Goal: Task Accomplishment & Management: Use online tool/utility

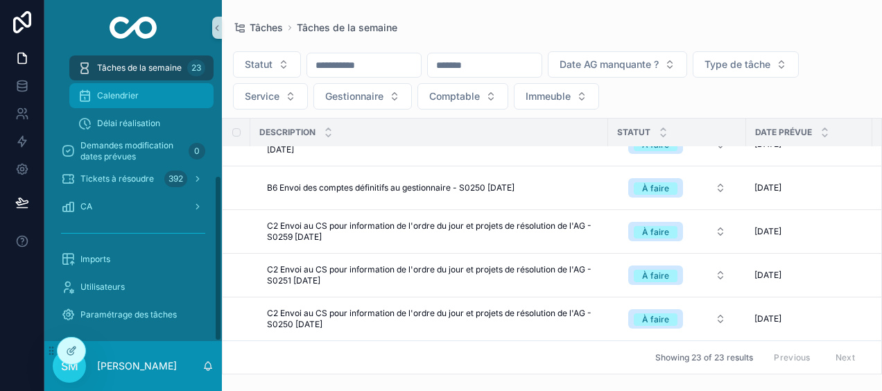
scroll to position [205, 0]
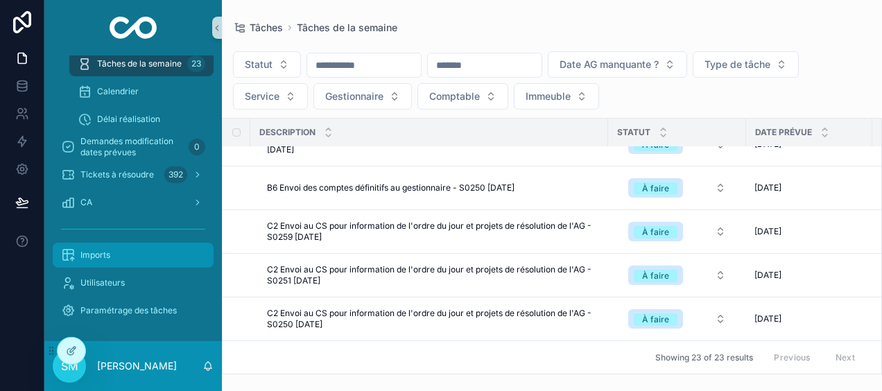
click at [121, 256] on div "Imports" at bounding box center [133, 255] width 144 height 22
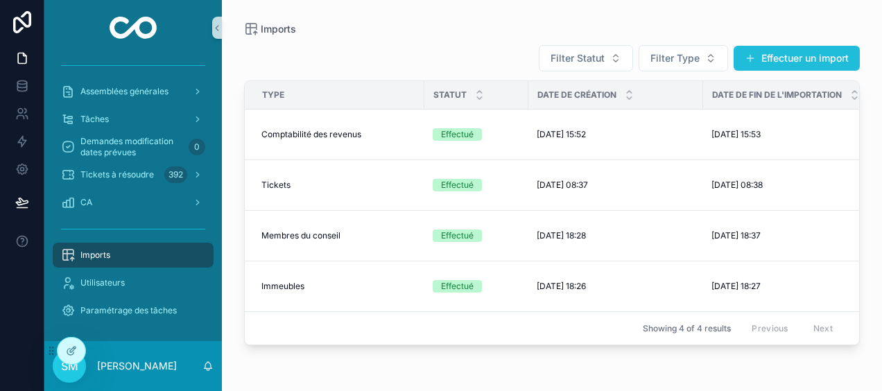
click at [810, 56] on button "Effectuer un import" at bounding box center [797, 58] width 126 height 25
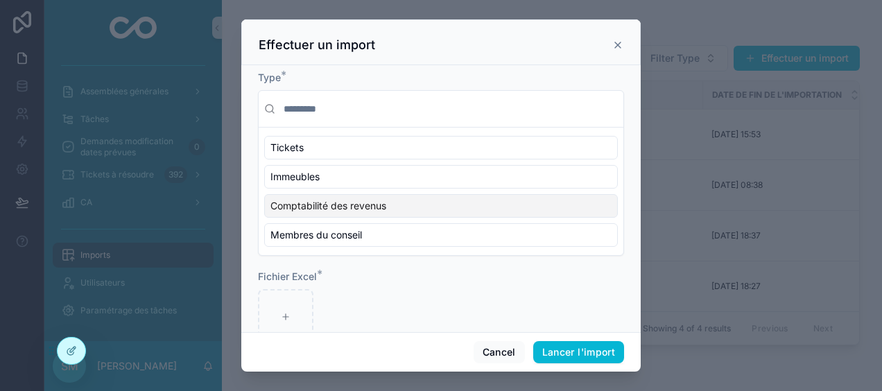
click at [401, 209] on div "Comptabilité des revenus" at bounding box center [441, 206] width 354 height 24
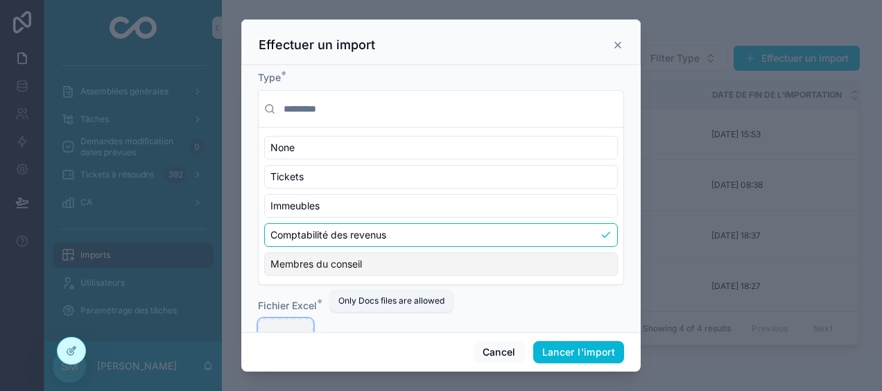
click at [295, 320] on div "scrollable content" at bounding box center [285, 345] width 55 height 55
type input "**********"
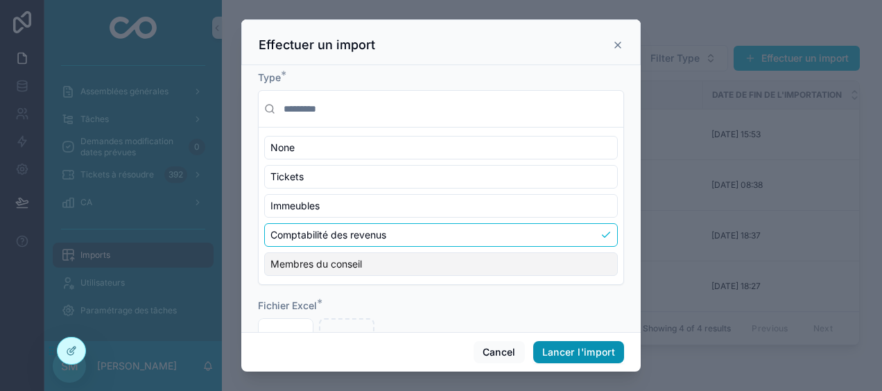
click at [596, 354] on button "Lancer l'import" at bounding box center [578, 352] width 91 height 22
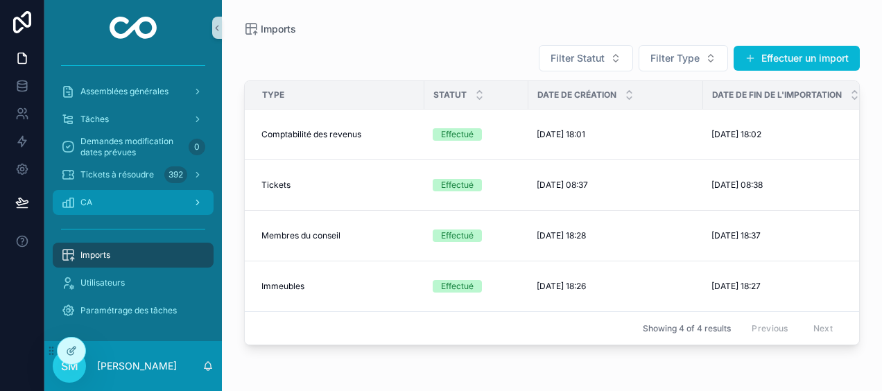
click at [114, 204] on div "CA" at bounding box center [133, 202] width 144 height 22
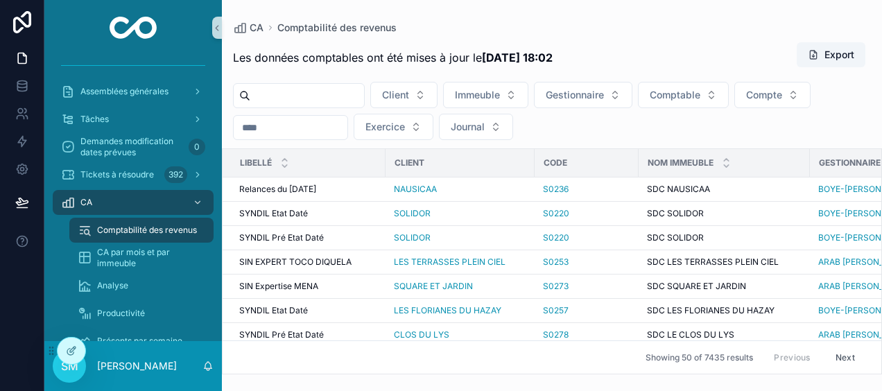
click at [291, 128] on input "scrollable content" at bounding box center [291, 127] width 114 height 19
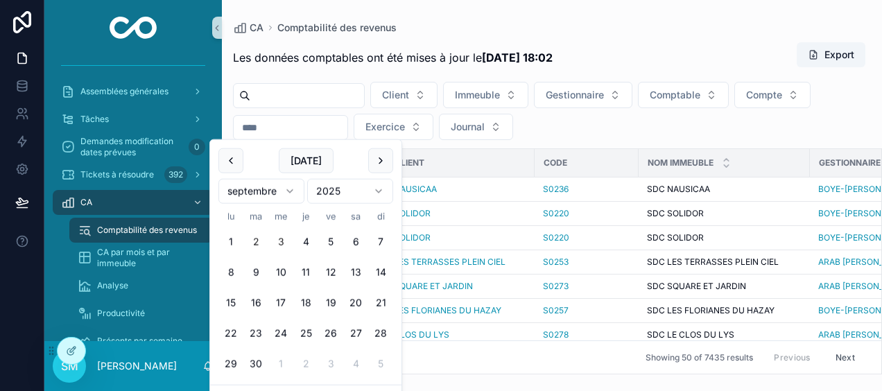
click at [254, 245] on button "2" at bounding box center [255, 242] width 25 height 25
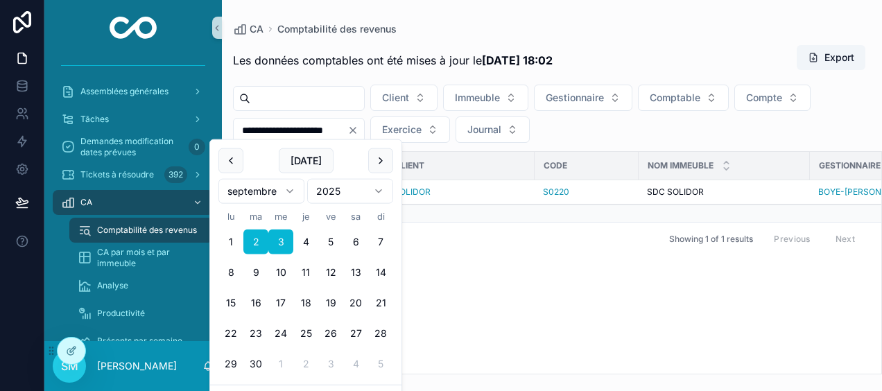
type input "**********"
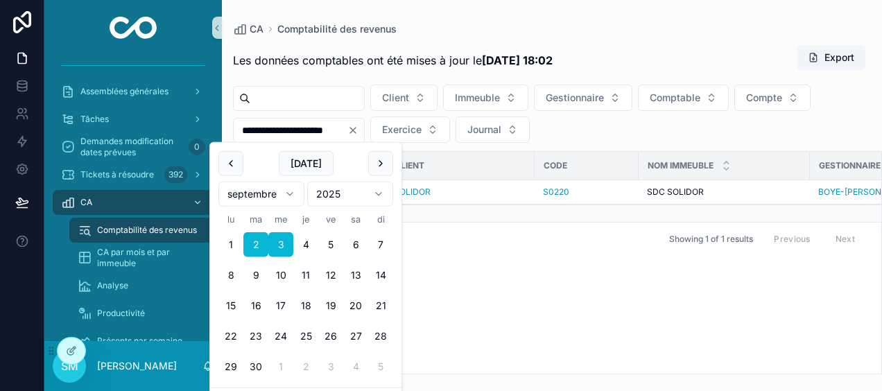
click at [541, 39] on div "**********" at bounding box center [552, 205] width 660 height 338
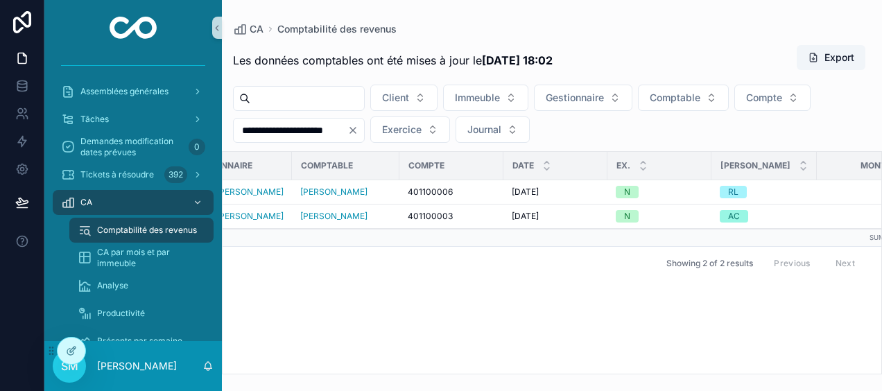
scroll to position [0, 670]
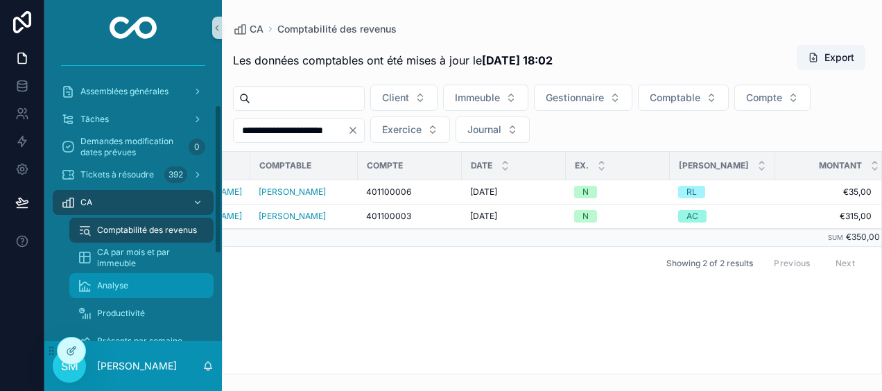
click at [135, 288] on div "Analyse" at bounding box center [142, 286] width 128 height 22
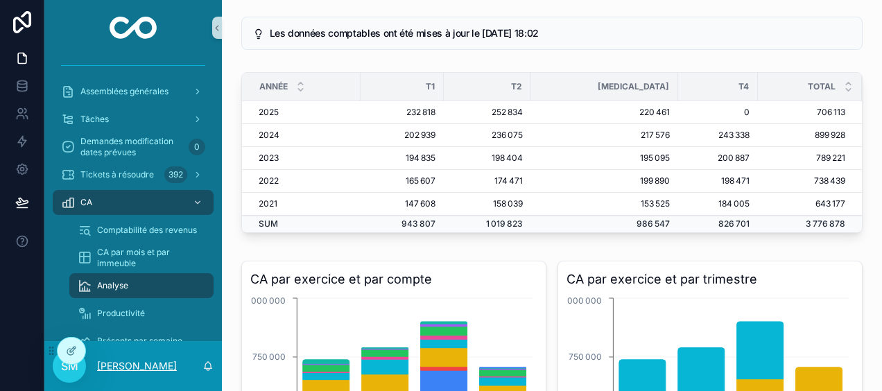
click at [140, 362] on p "[PERSON_NAME]" at bounding box center [137, 366] width 80 height 14
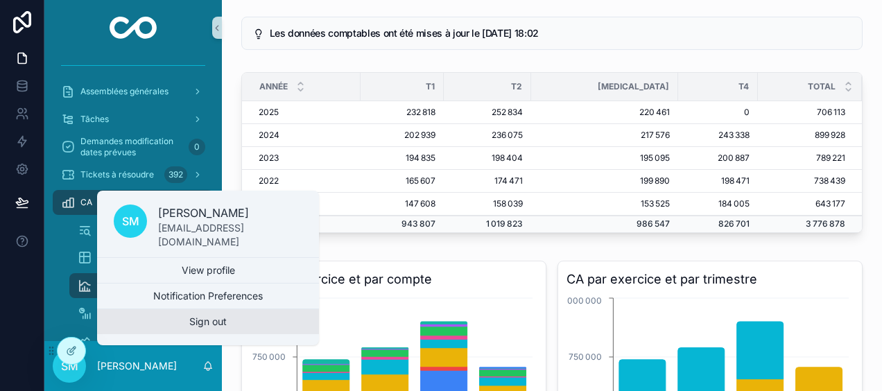
click at [174, 320] on button "Sign out" at bounding box center [208, 321] width 222 height 25
